Goal: Complete application form: Complete application form

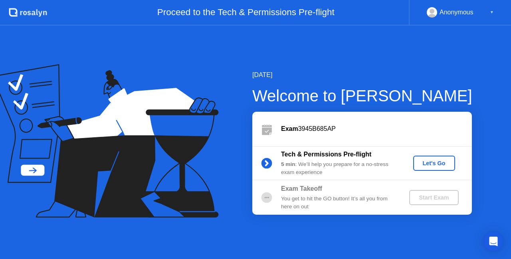
click at [439, 164] on div "Let's Go" at bounding box center [434, 163] width 36 height 6
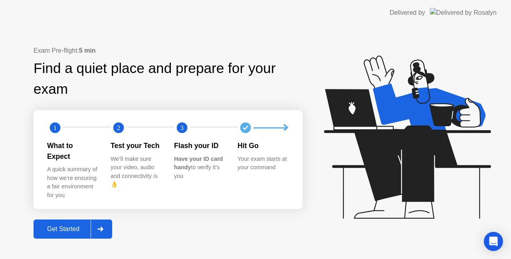
click at [63, 226] on div "Get Started" at bounding box center [63, 229] width 55 height 7
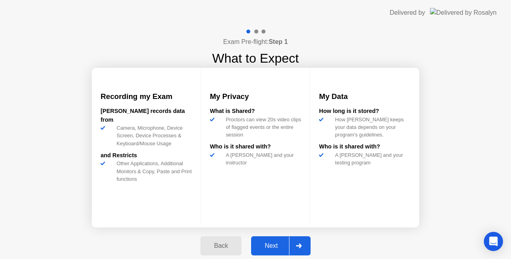
click at [277, 248] on div "Next" at bounding box center [272, 245] width 36 height 7
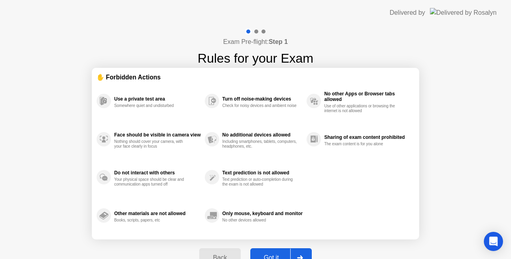
click at [279, 252] on button "Got it" at bounding box center [280, 257] width 61 height 19
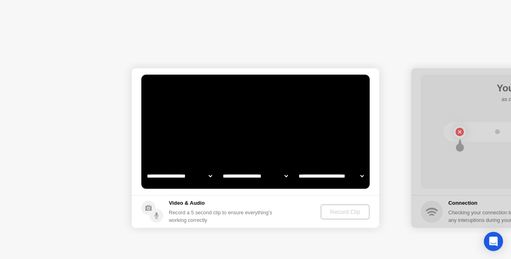
select select "**********"
select select "*******"
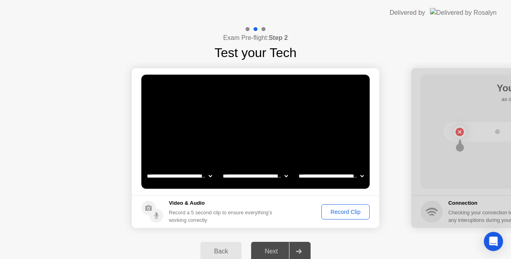
click at [346, 209] on div "Record Clip" at bounding box center [345, 212] width 43 height 6
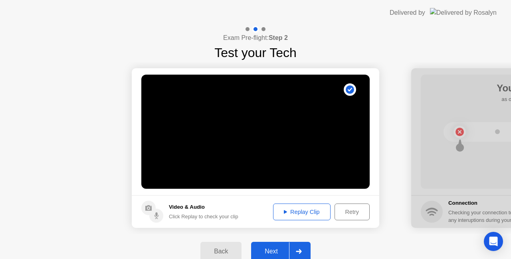
click at [288, 212] on div "Replay Clip" at bounding box center [302, 212] width 52 height 6
click at [302, 252] on icon at bounding box center [299, 251] width 6 height 5
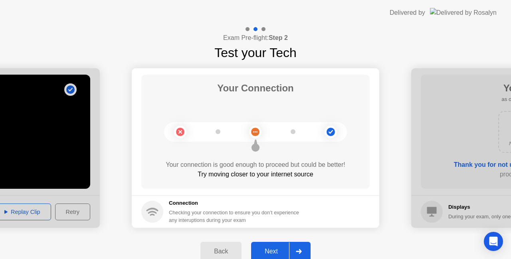
click at [303, 248] on div at bounding box center [298, 251] width 19 height 18
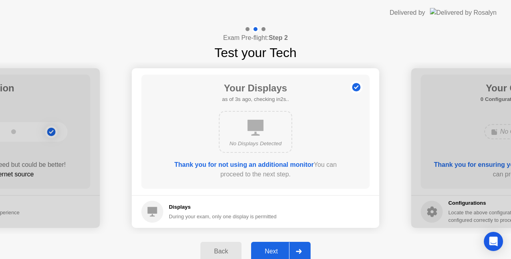
click at [299, 250] on icon at bounding box center [299, 251] width 6 height 5
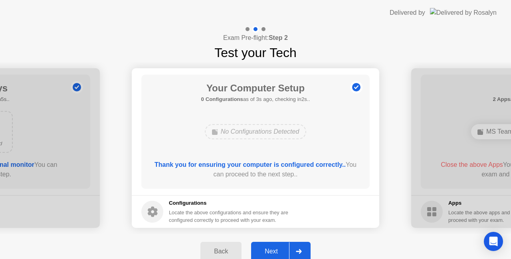
click at [299, 250] on icon at bounding box center [299, 251] width 6 height 5
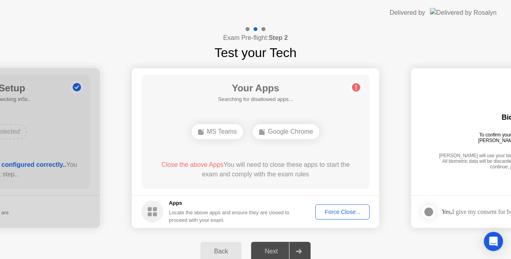
click at [342, 210] on div "Force Close..." at bounding box center [342, 212] width 49 height 6
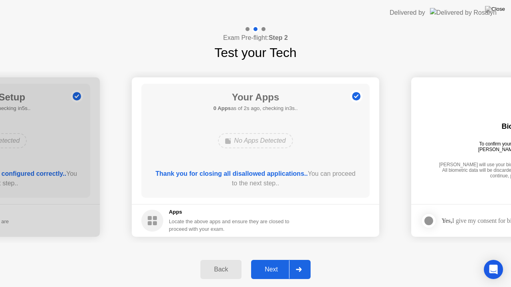
click at [305, 259] on div at bounding box center [298, 270] width 19 height 18
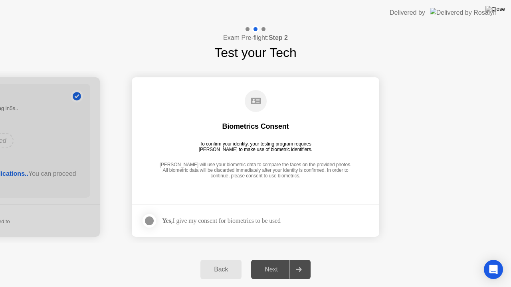
click at [148, 223] on div at bounding box center [150, 221] width 10 height 10
click at [299, 259] on icon at bounding box center [299, 270] width 6 height 5
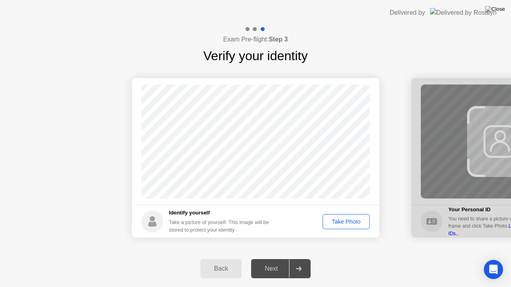
click at [343, 224] on div "Take Photo" at bounding box center [346, 222] width 42 height 6
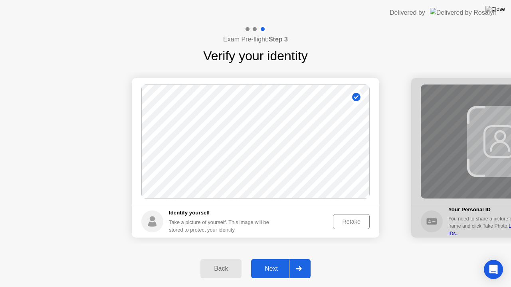
click at [305, 259] on div at bounding box center [298, 269] width 19 height 18
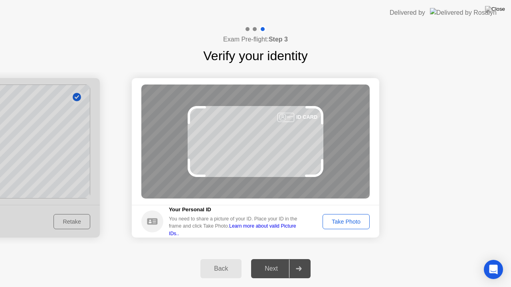
click at [287, 117] on div at bounding box center [285, 117] width 17 height 9
click at [294, 117] on icon at bounding box center [283, 117] width 40 height 6
click at [349, 224] on div "Take Photo" at bounding box center [346, 222] width 42 height 6
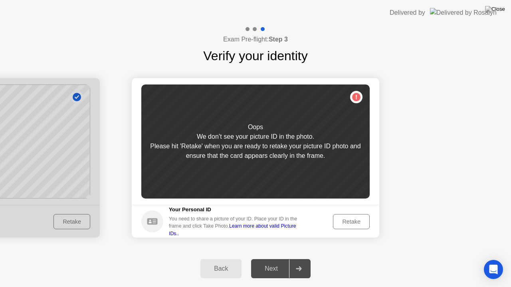
click at [349, 224] on div "Retake" at bounding box center [351, 222] width 31 height 6
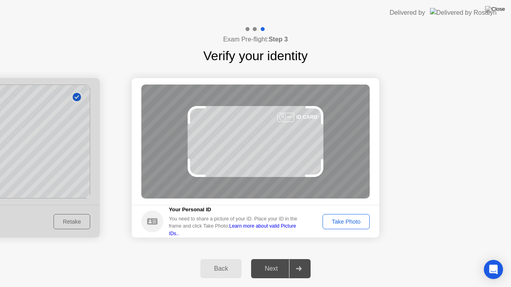
click at [337, 220] on div "Take Photo" at bounding box center [346, 222] width 42 height 6
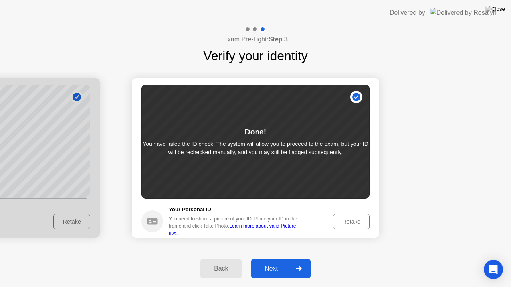
click at [345, 220] on div "Retake" at bounding box center [351, 222] width 31 height 6
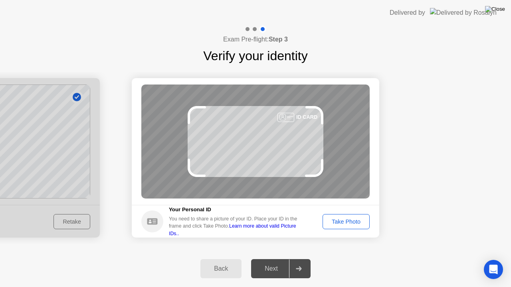
click at [503, 10] on img at bounding box center [495, 9] width 20 height 6
